Goal: Information Seeking & Learning: Learn about a topic

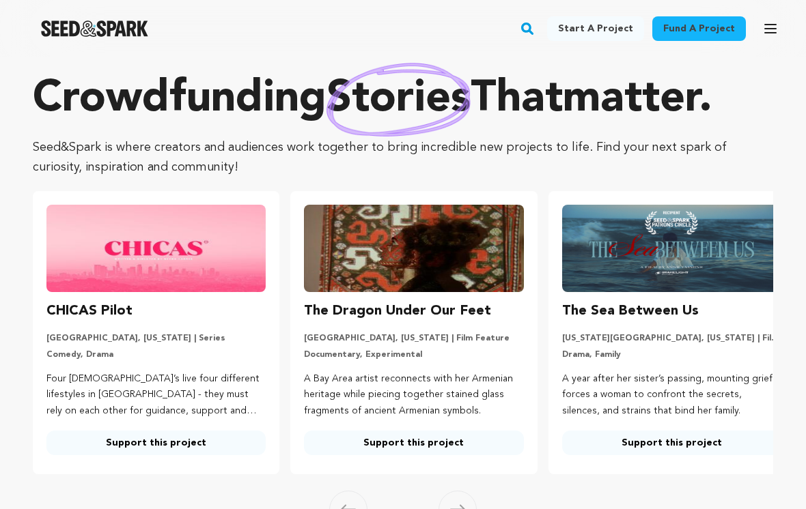
scroll to position [12, 0]
click at [708, 27] on link "Fund a project" at bounding box center [699, 28] width 94 height 25
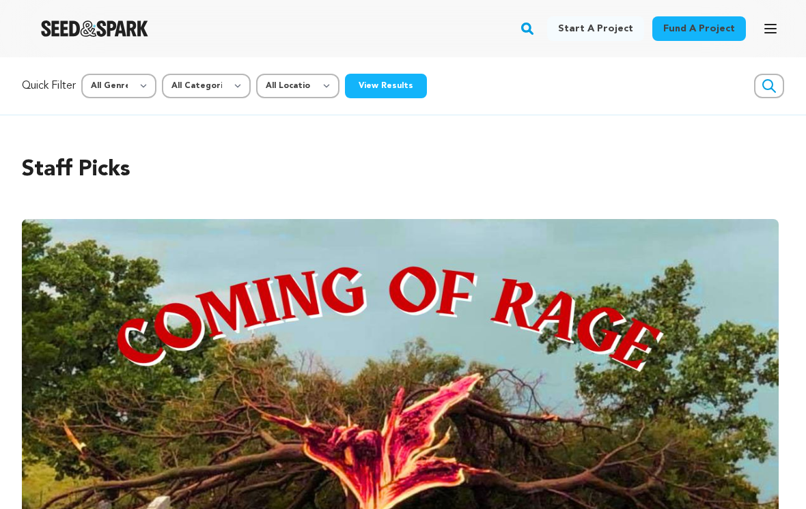
scroll to position [0, 5154]
click at [133, 85] on select "All Genre Action Adventure Afrobeat Alternative Ambient Animation Bebop Big Ban…" at bounding box center [118, 86] width 75 height 25
select select "14"
click at [387, 89] on button "View Results" at bounding box center [386, 86] width 82 height 25
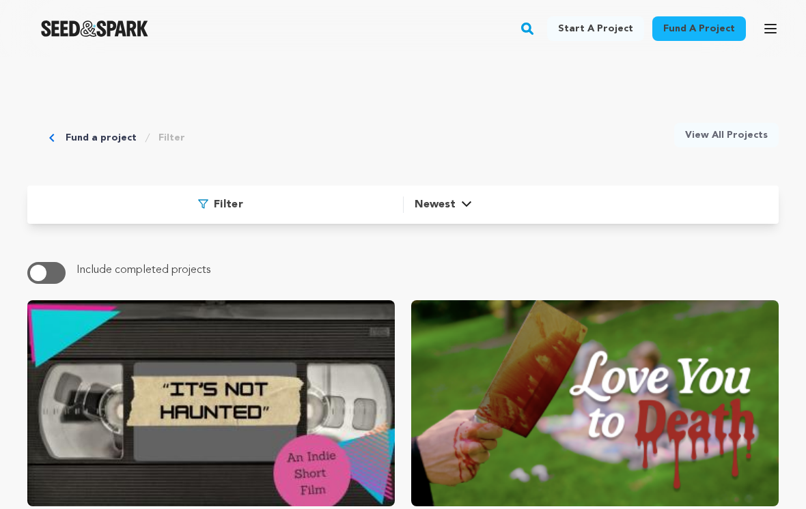
click at [448, 210] on span "Newest" at bounding box center [435, 205] width 41 height 16
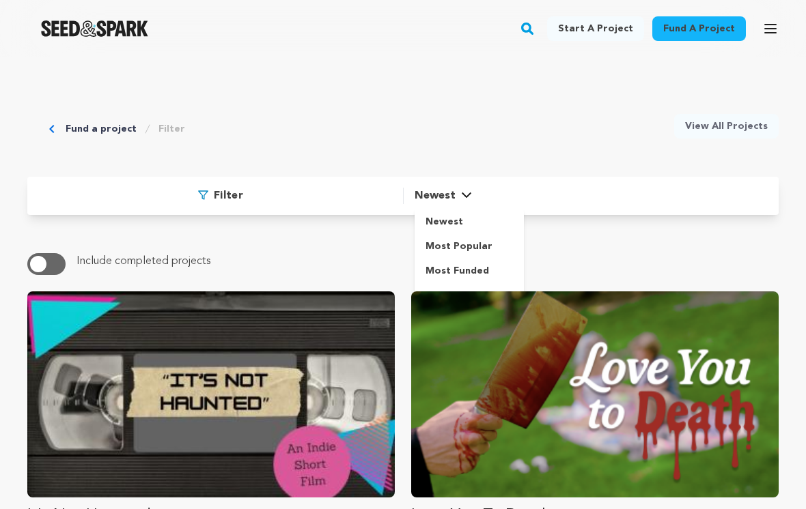
click at [429, 251] on span "Most Popular" at bounding box center [458, 247] width 67 height 10
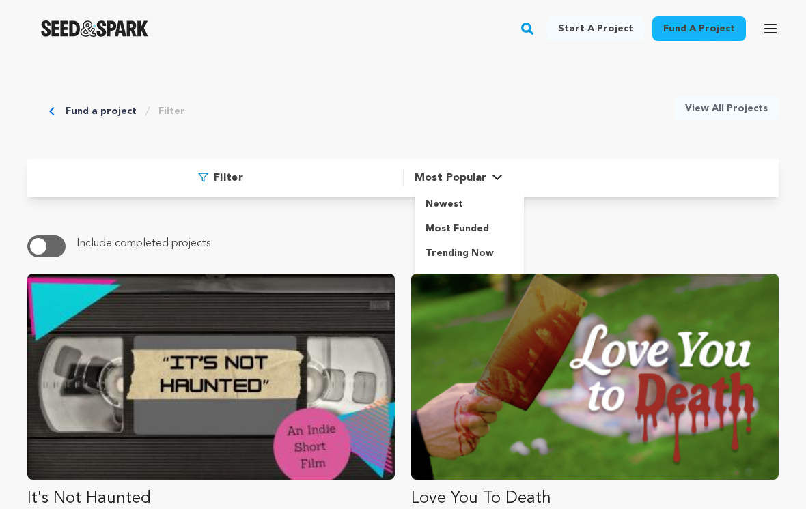
scroll to position [30, 0]
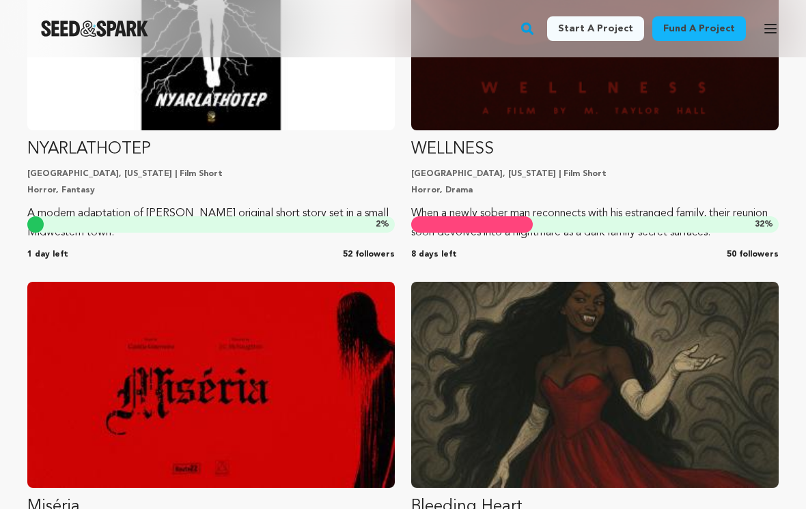
scroll to position [1448, 0]
